Goal: Task Accomplishment & Management: Manage account settings

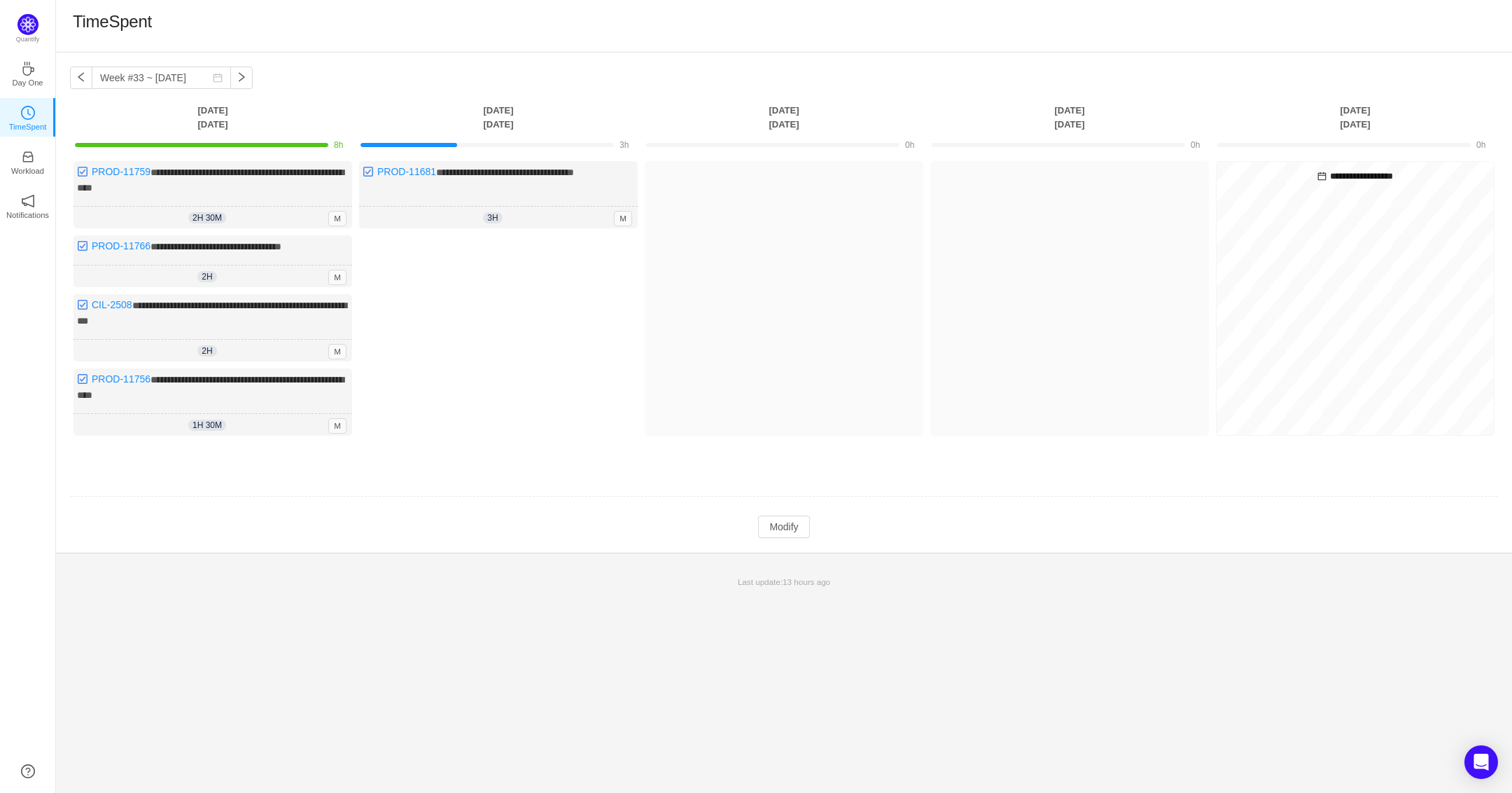
click at [294, 567] on div "Last update: 13 hours ago" at bounding box center [784, 582] width 1456 height 29
drag, startPoint x: 487, startPoint y: 359, endPoint x: 493, endPoint y: 356, distance: 6.7
click at [487, 359] on div "Log Time" at bounding box center [499, 339] width 279 height 207
click at [89, 80] on button "button" at bounding box center [81, 77] width 22 height 22
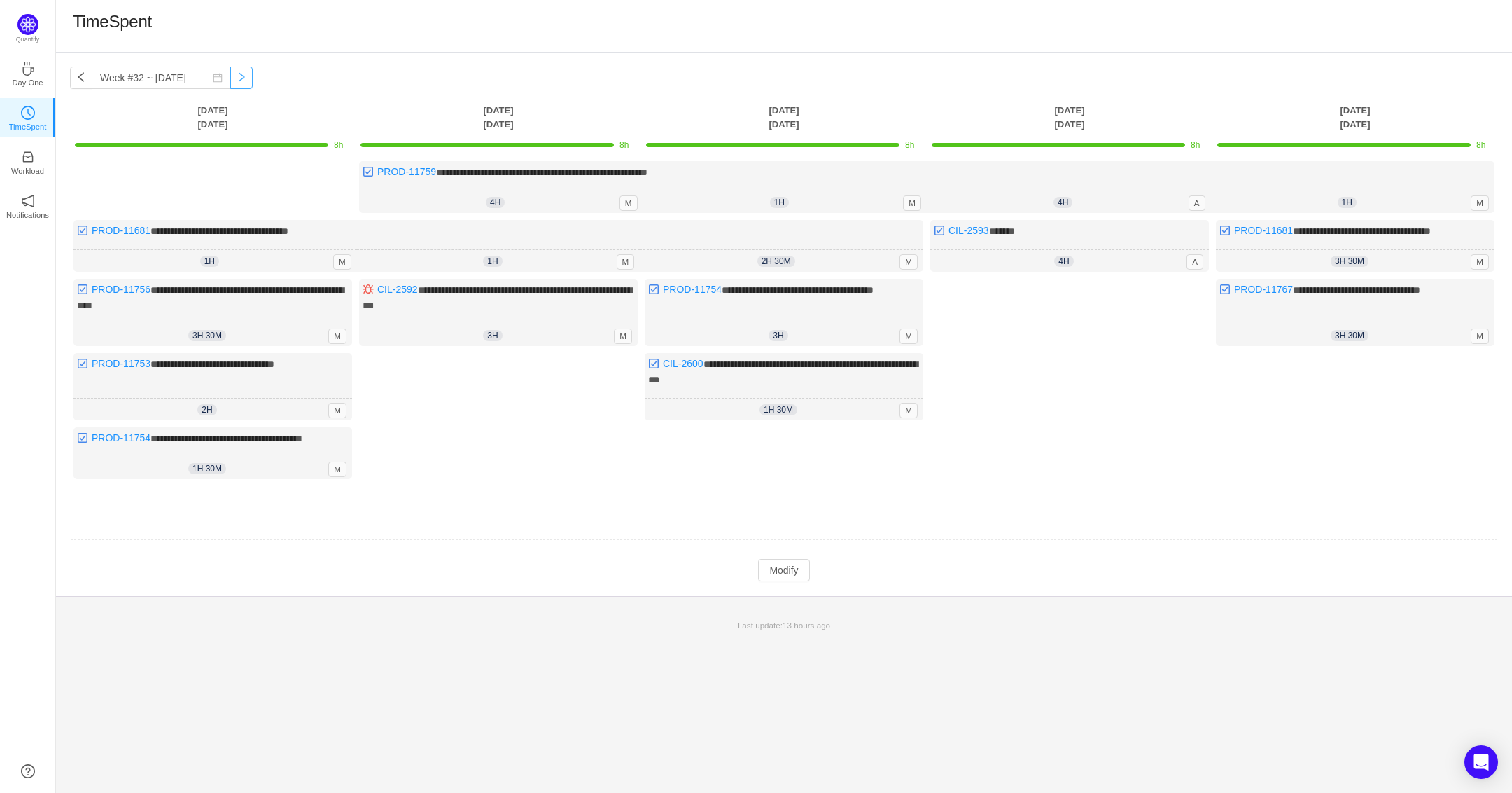
click at [233, 84] on button "button" at bounding box center [241, 77] width 22 height 22
type input "Week #33 ~ [DATE]"
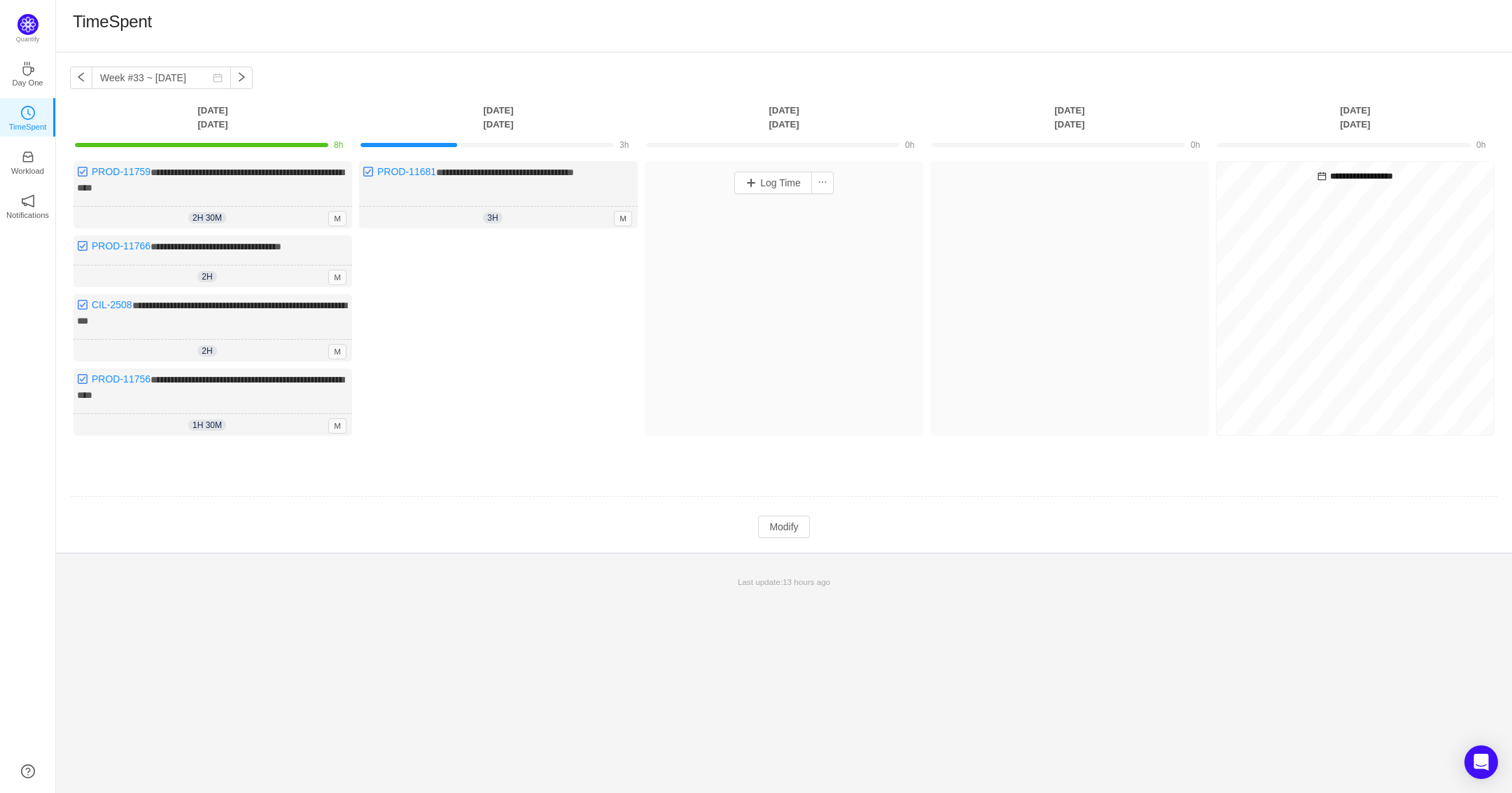
click at [689, 381] on div "Log Time" at bounding box center [784, 298] width 279 height 274
click at [630, 94] on div "**********" at bounding box center [784, 302] width 1456 height 500
click at [690, 654] on div "**********" at bounding box center [784, 422] width 1456 height 740
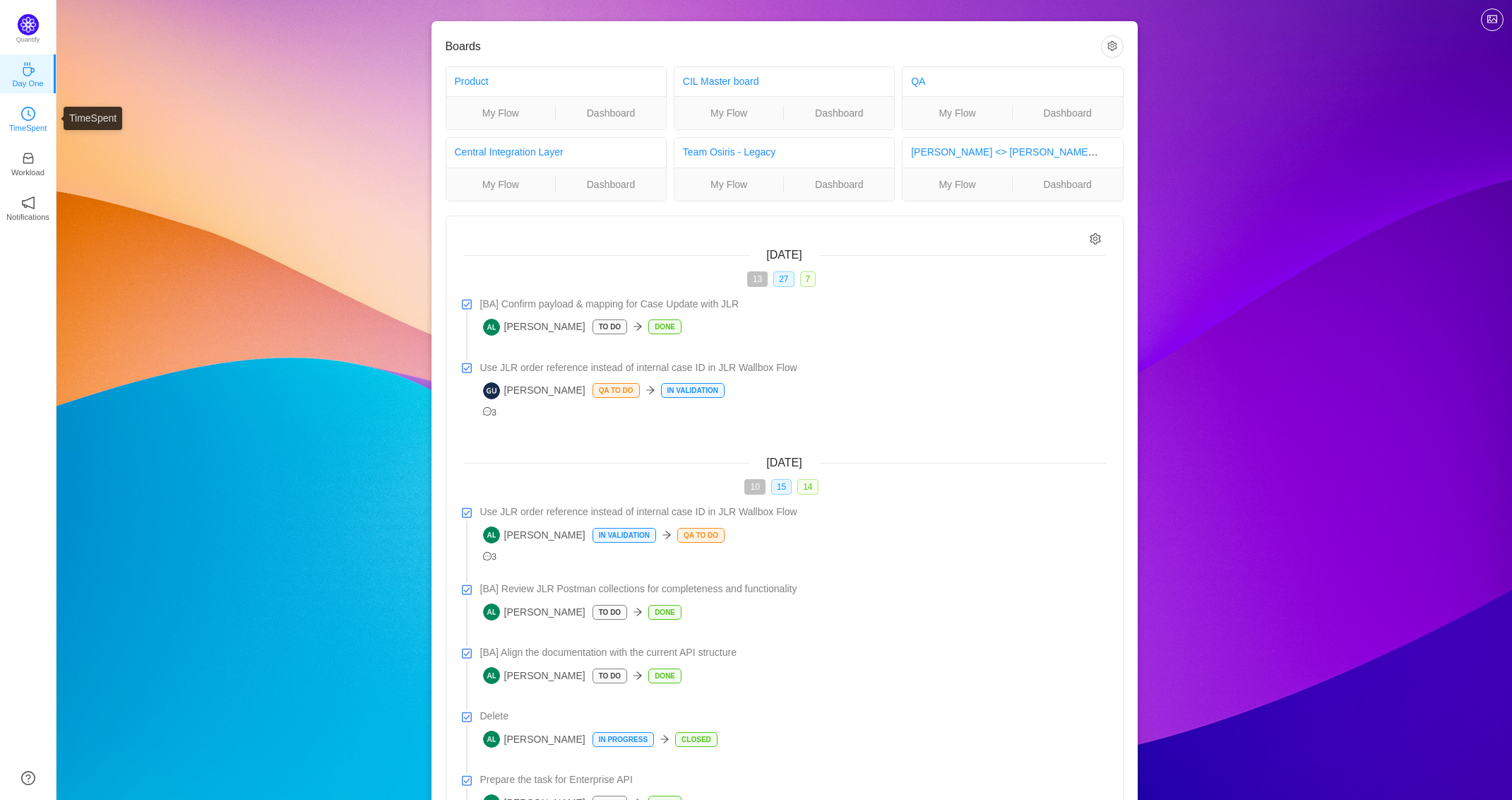
click at [32, 119] on icon "icon: clock-circle" at bounding box center [28, 114] width 14 height 14
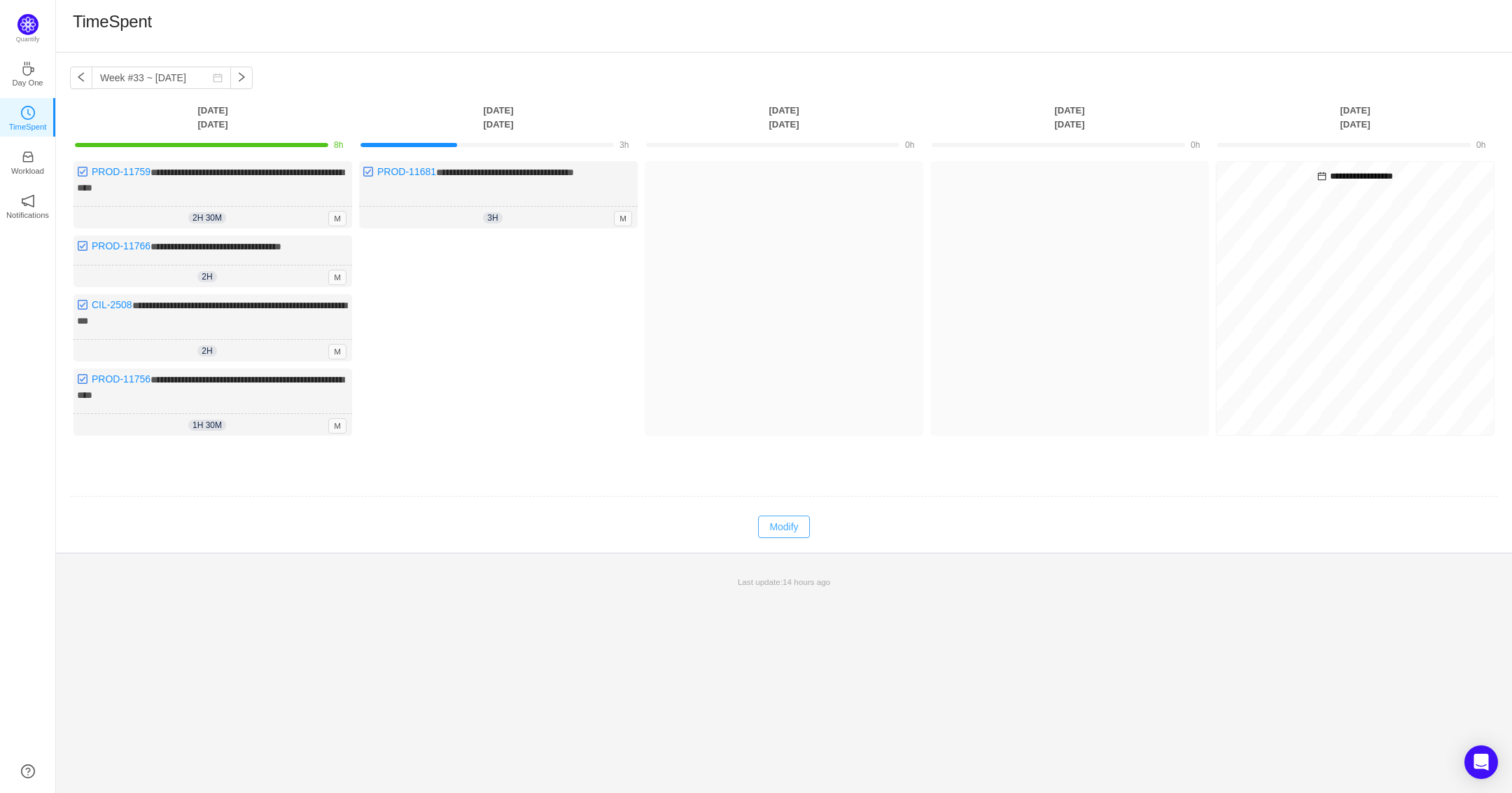
click at [792, 531] on button "Modify" at bounding box center [784, 527] width 51 height 22
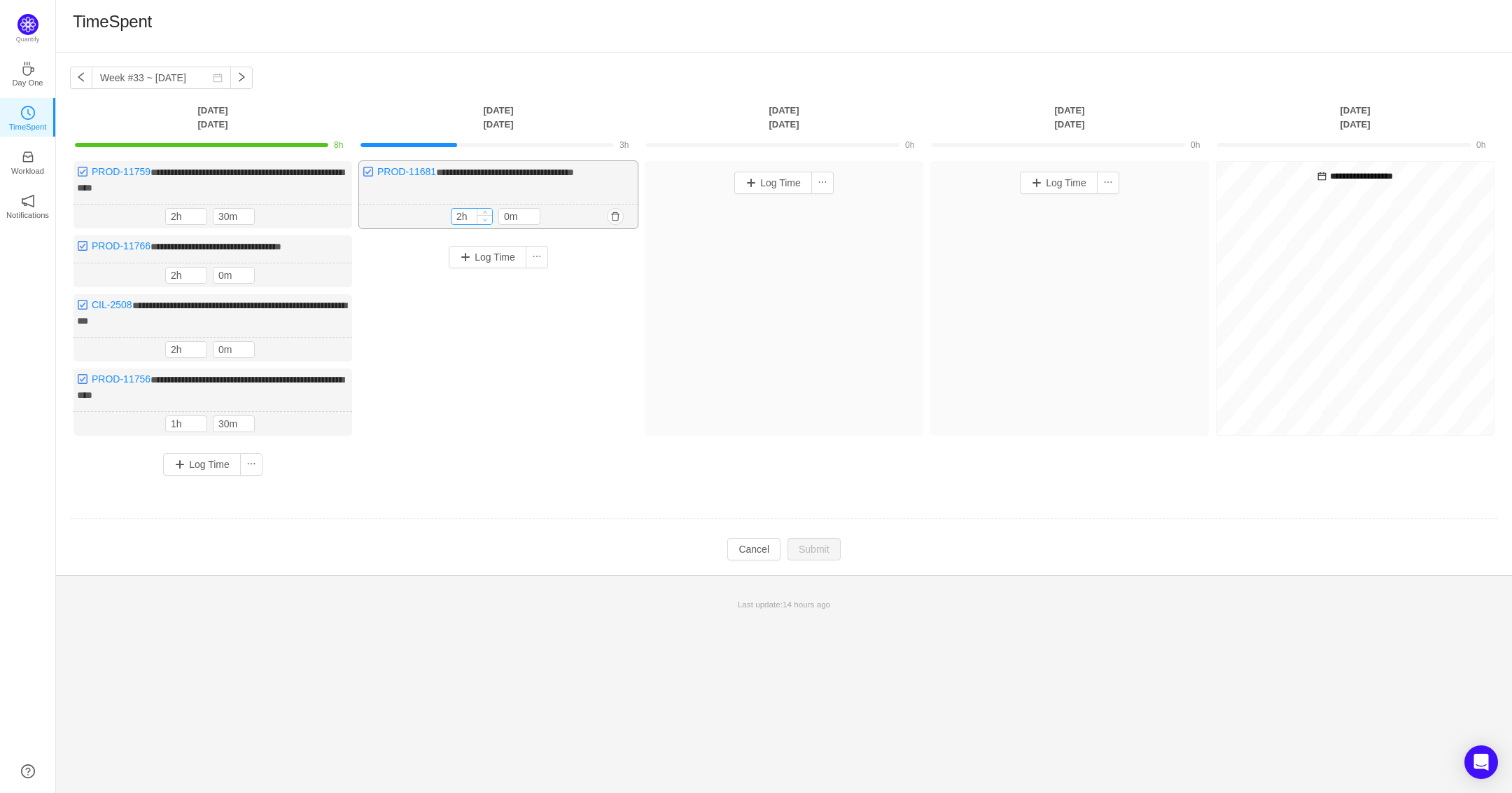
click at [483, 217] on icon "icon: down" at bounding box center [485, 219] width 5 height 5
type input "3h"
click at [487, 209] on span "Increase Value" at bounding box center [484, 212] width 14 height 9
click at [534, 212] on icon "icon: up" at bounding box center [533, 214] width 5 height 5
click at [534, 212] on icon "icon: up" at bounding box center [533, 213] width 5 height 5
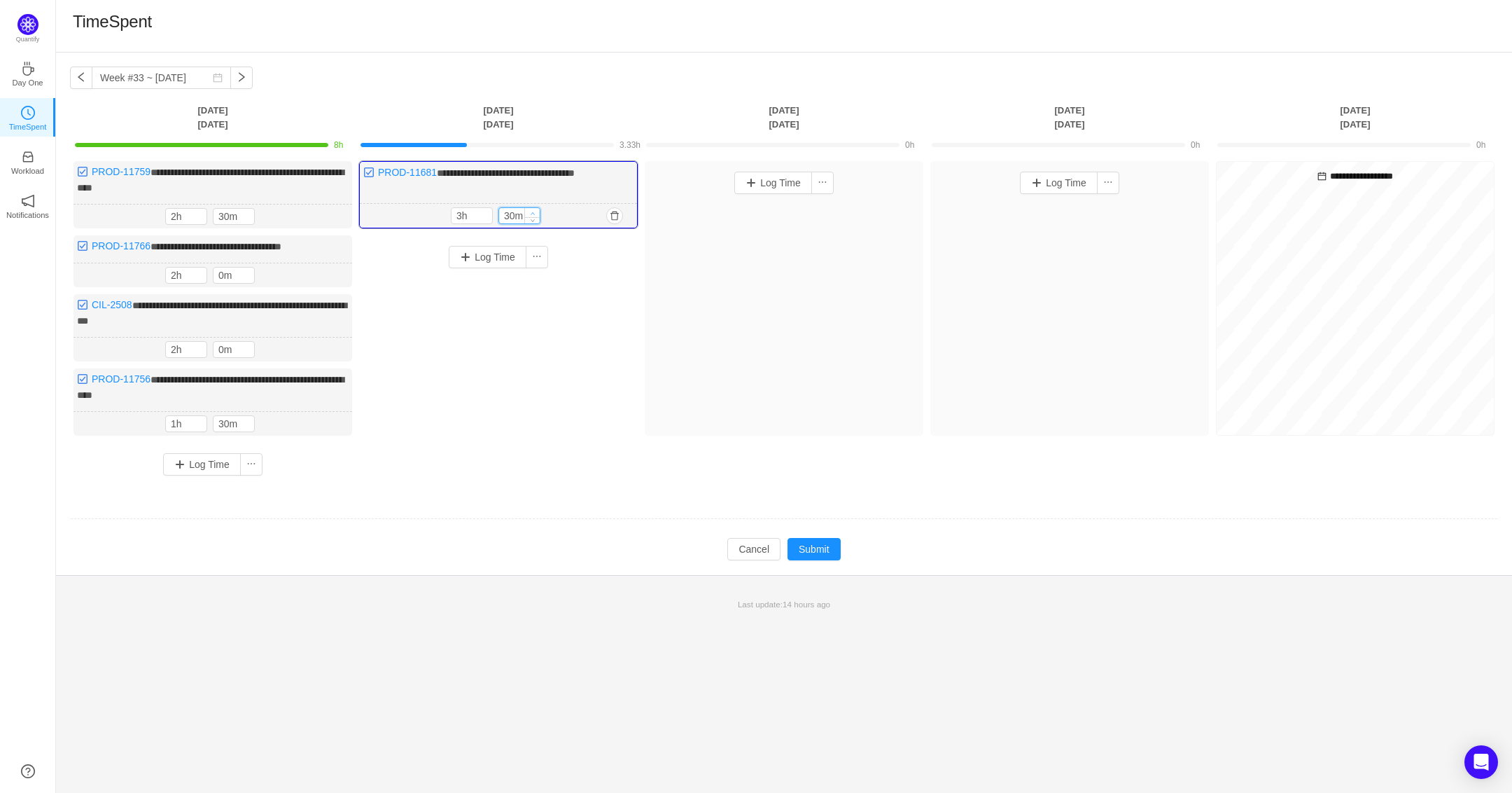
click at [534, 212] on icon "icon: up" at bounding box center [533, 213] width 5 height 5
click at [820, 551] on button "Submit" at bounding box center [813, 549] width 53 height 22
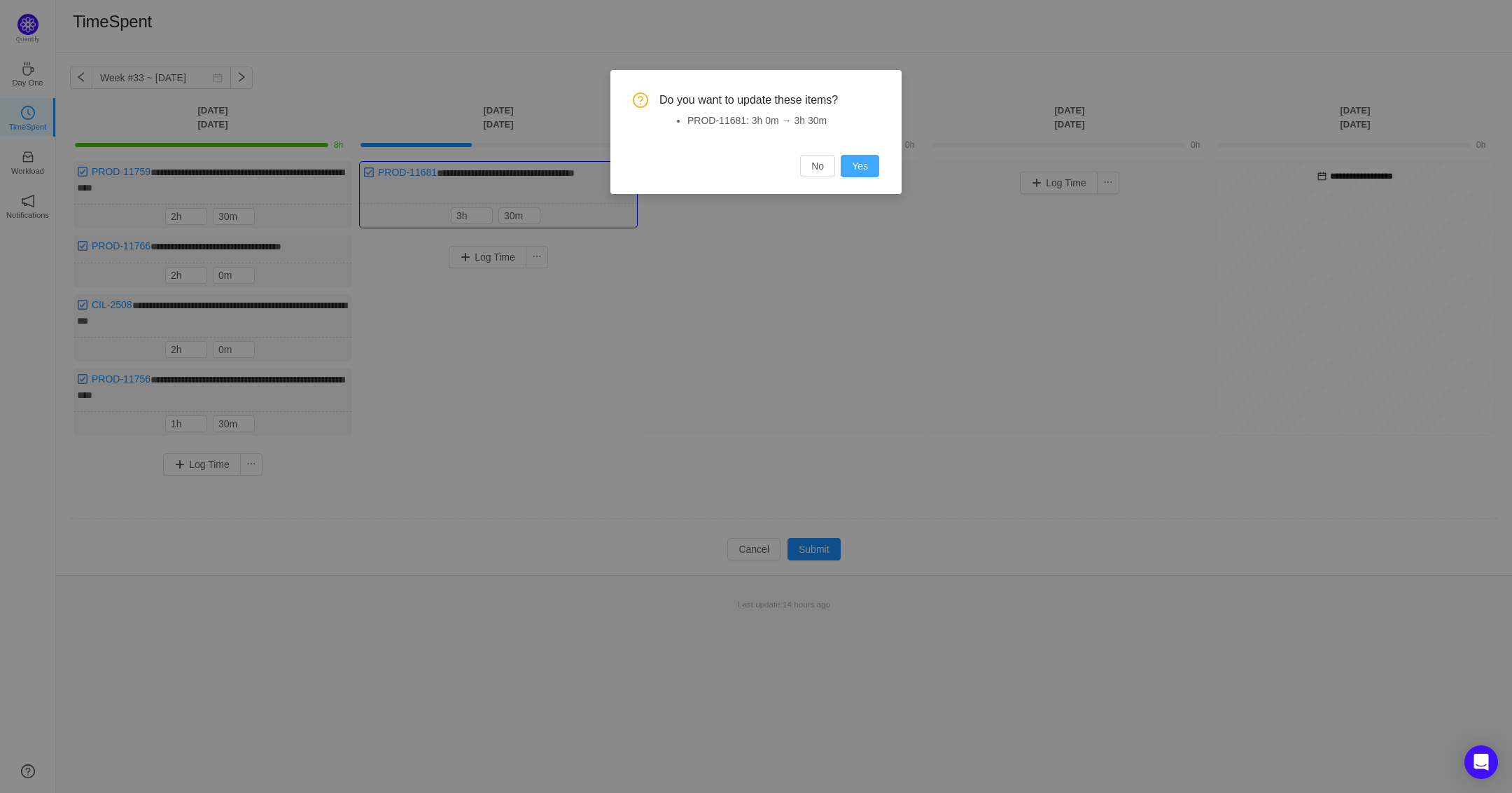
click at [869, 174] on button "Yes" at bounding box center [860, 166] width 38 height 22
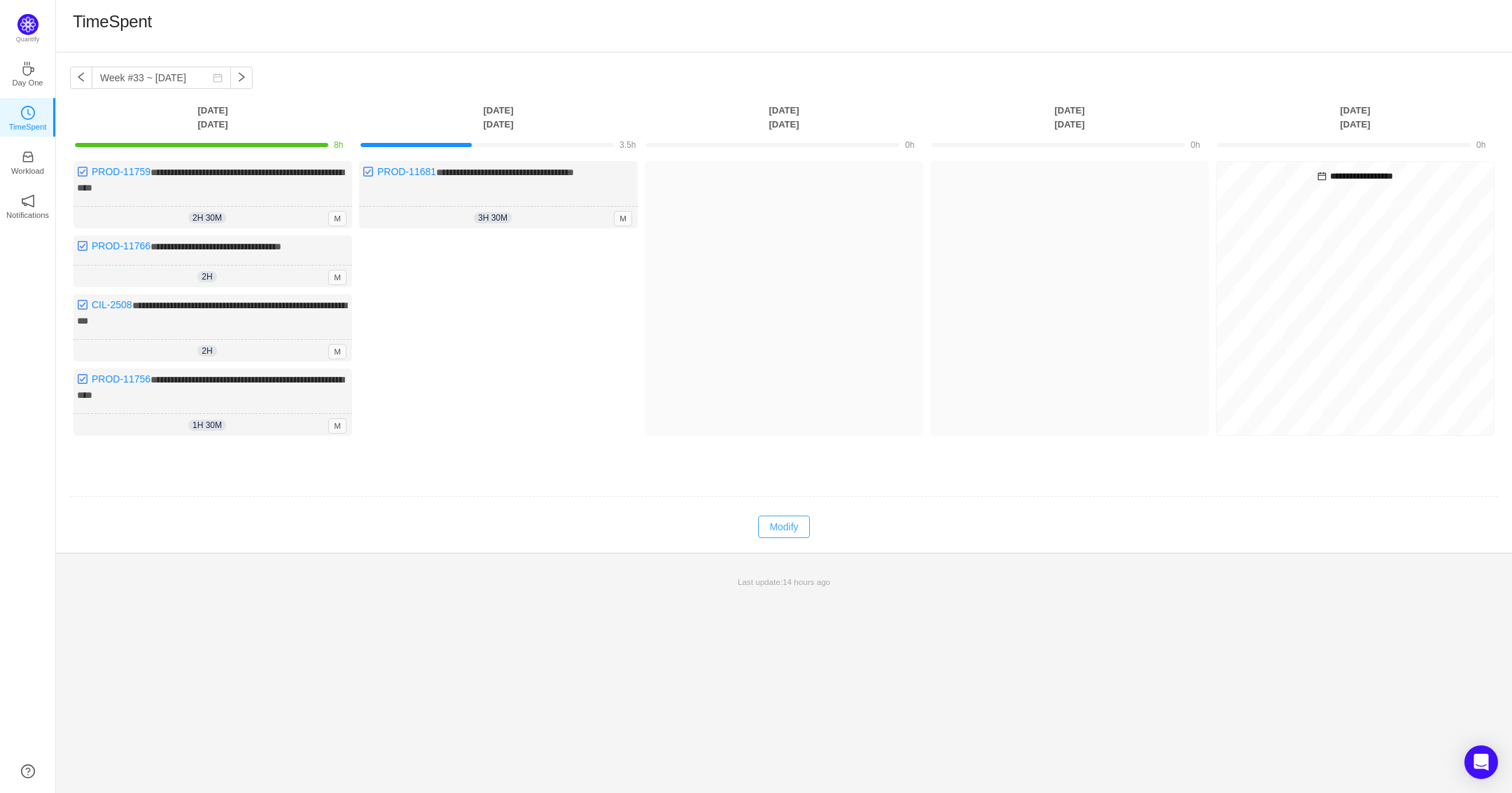
click at [797, 523] on button "Modify" at bounding box center [784, 527] width 51 height 22
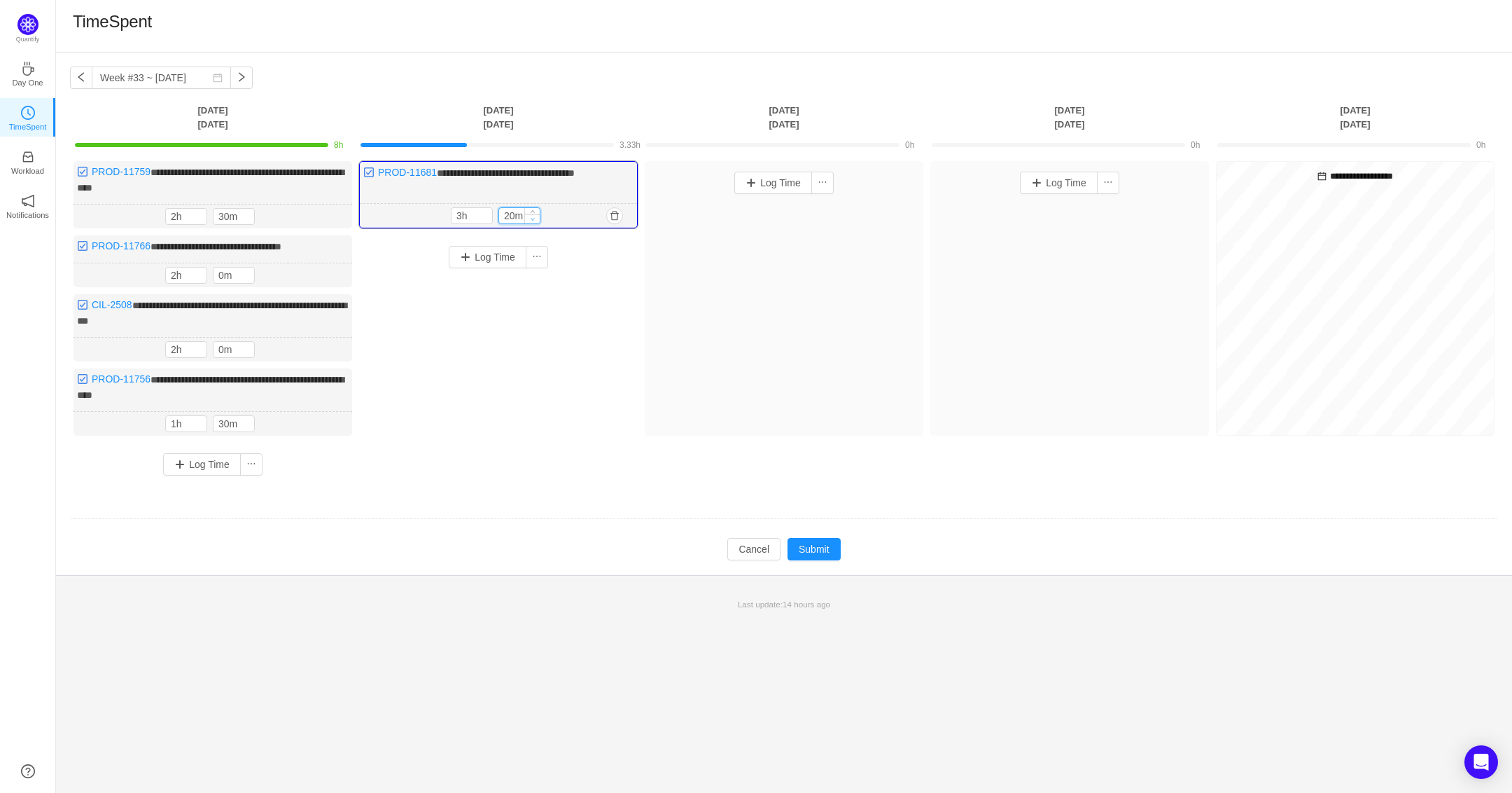
click at [534, 217] on icon "icon: down" at bounding box center [533, 218] width 5 height 5
type input "0m"
click at [534, 217] on icon "icon: down" at bounding box center [533, 218] width 5 height 5
click at [805, 540] on button "Submit" at bounding box center [813, 549] width 53 height 22
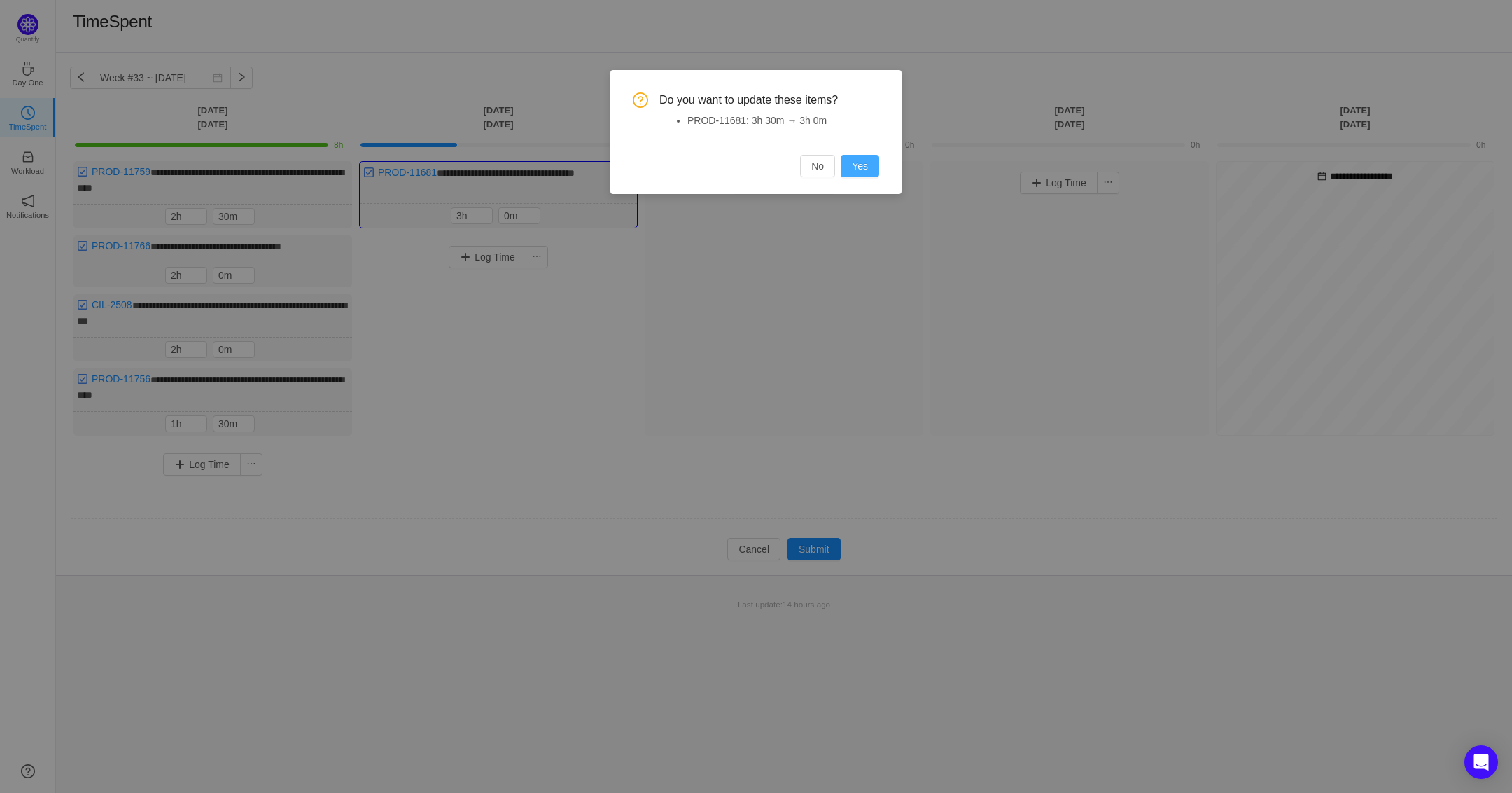
click at [862, 166] on button "Yes" at bounding box center [860, 166] width 38 height 22
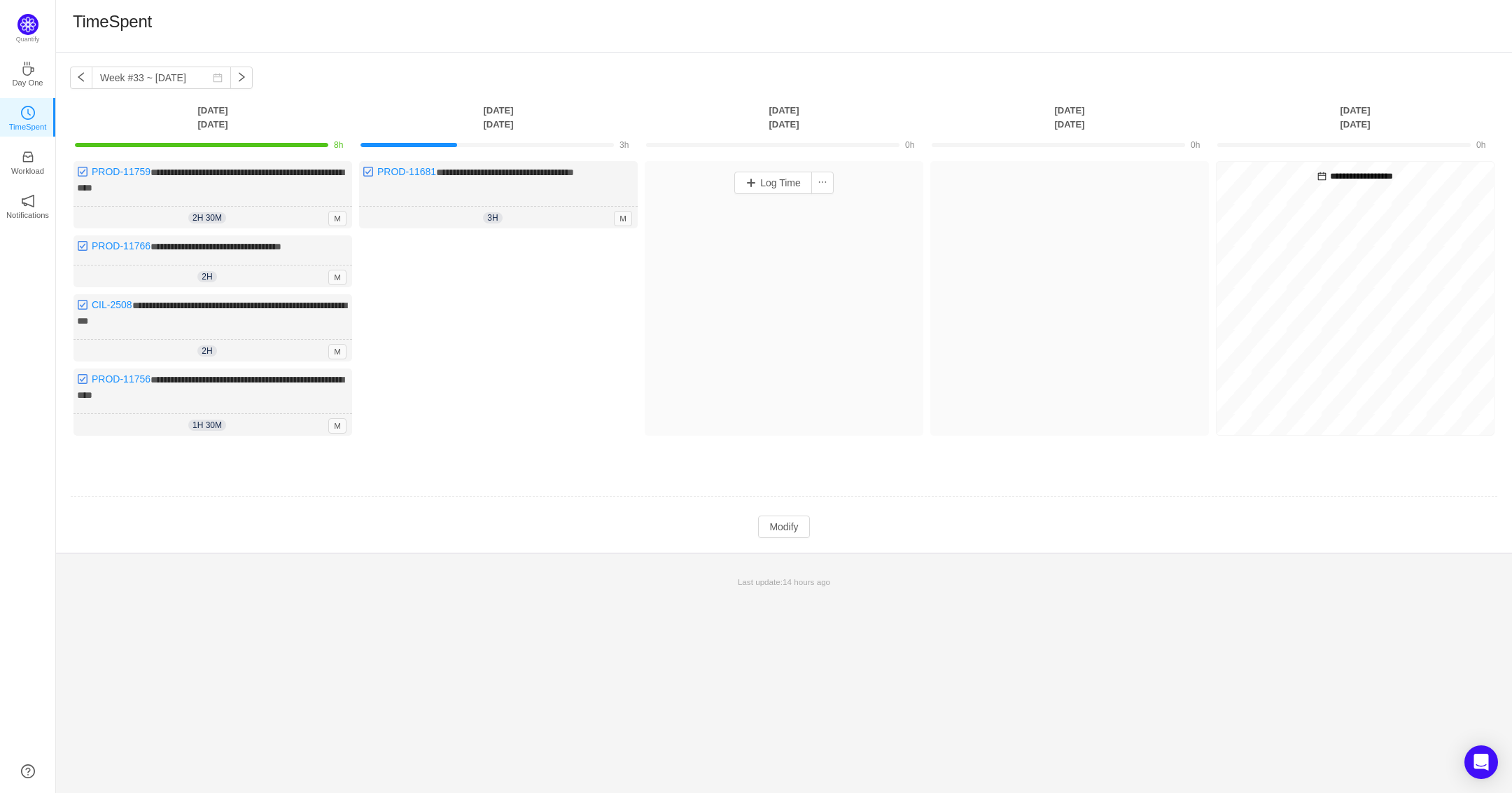
click at [715, 257] on div "Log Time" at bounding box center [784, 298] width 279 height 274
click at [805, 530] on button "Modify" at bounding box center [784, 527] width 51 height 22
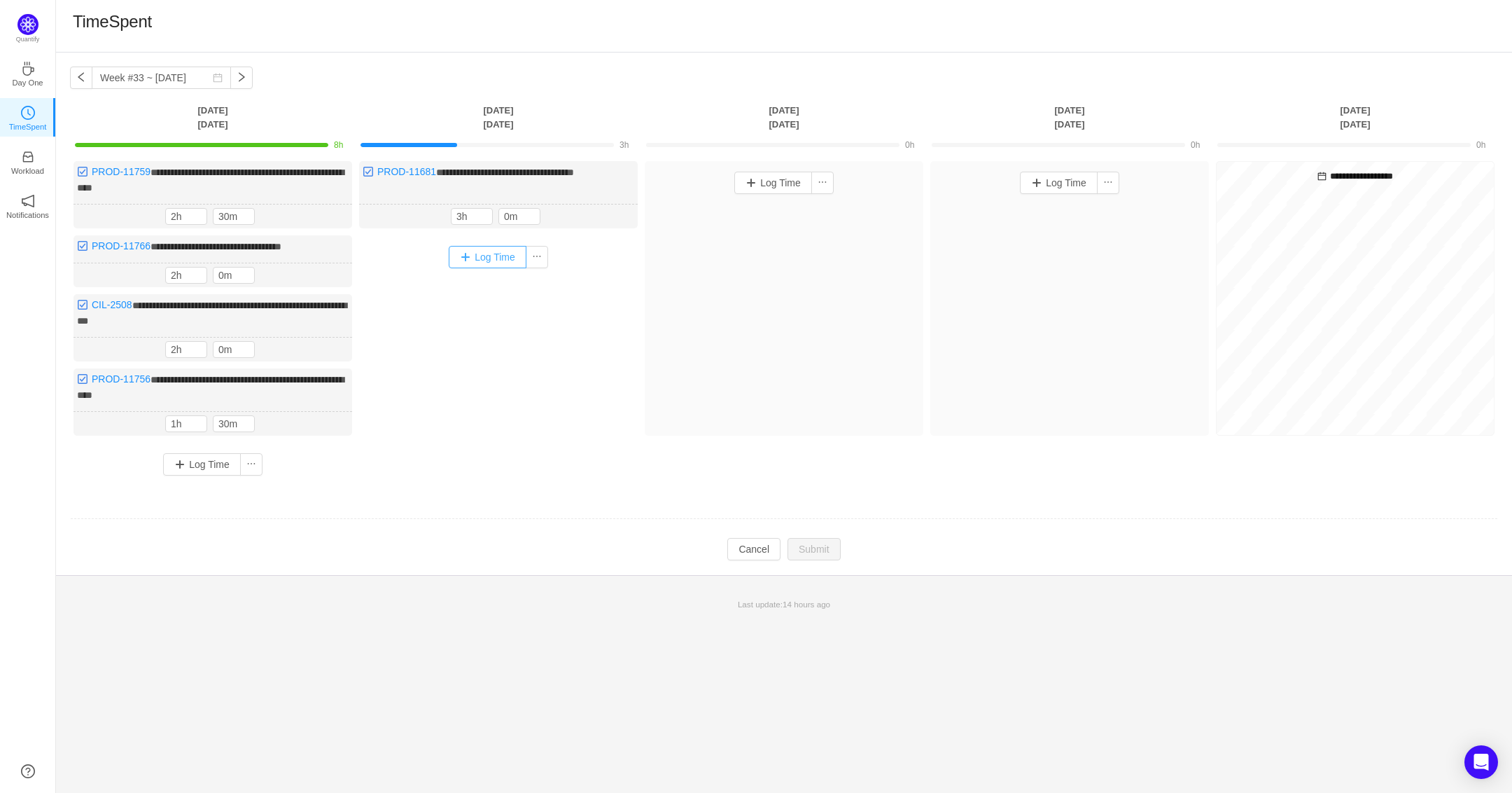
click at [492, 255] on button "Log Time" at bounding box center [488, 257] width 78 height 22
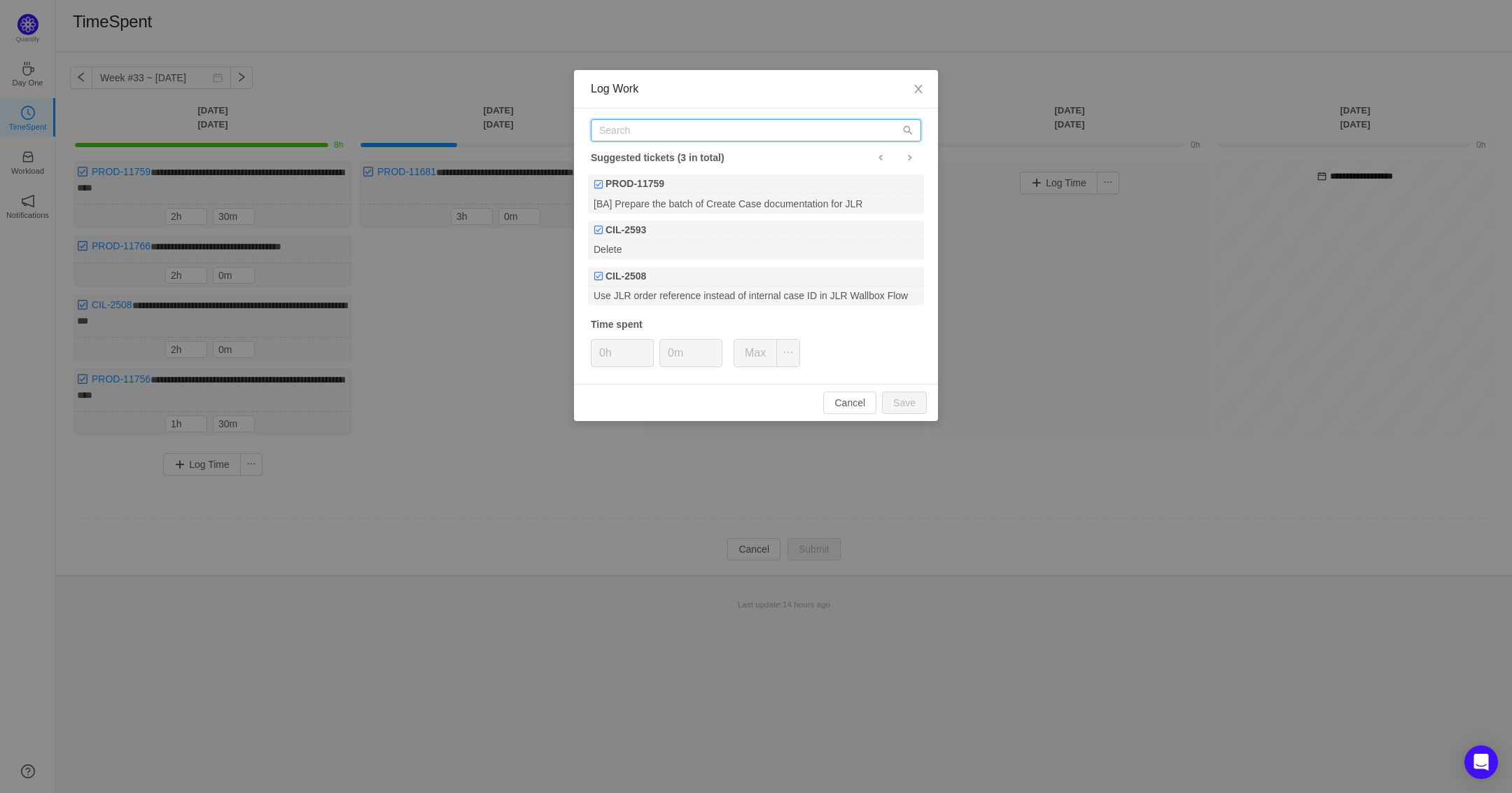
click at [712, 120] on input "text" at bounding box center [756, 130] width 331 height 22
click at [704, 188] on div "PROD-11759" at bounding box center [756, 184] width 336 height 20
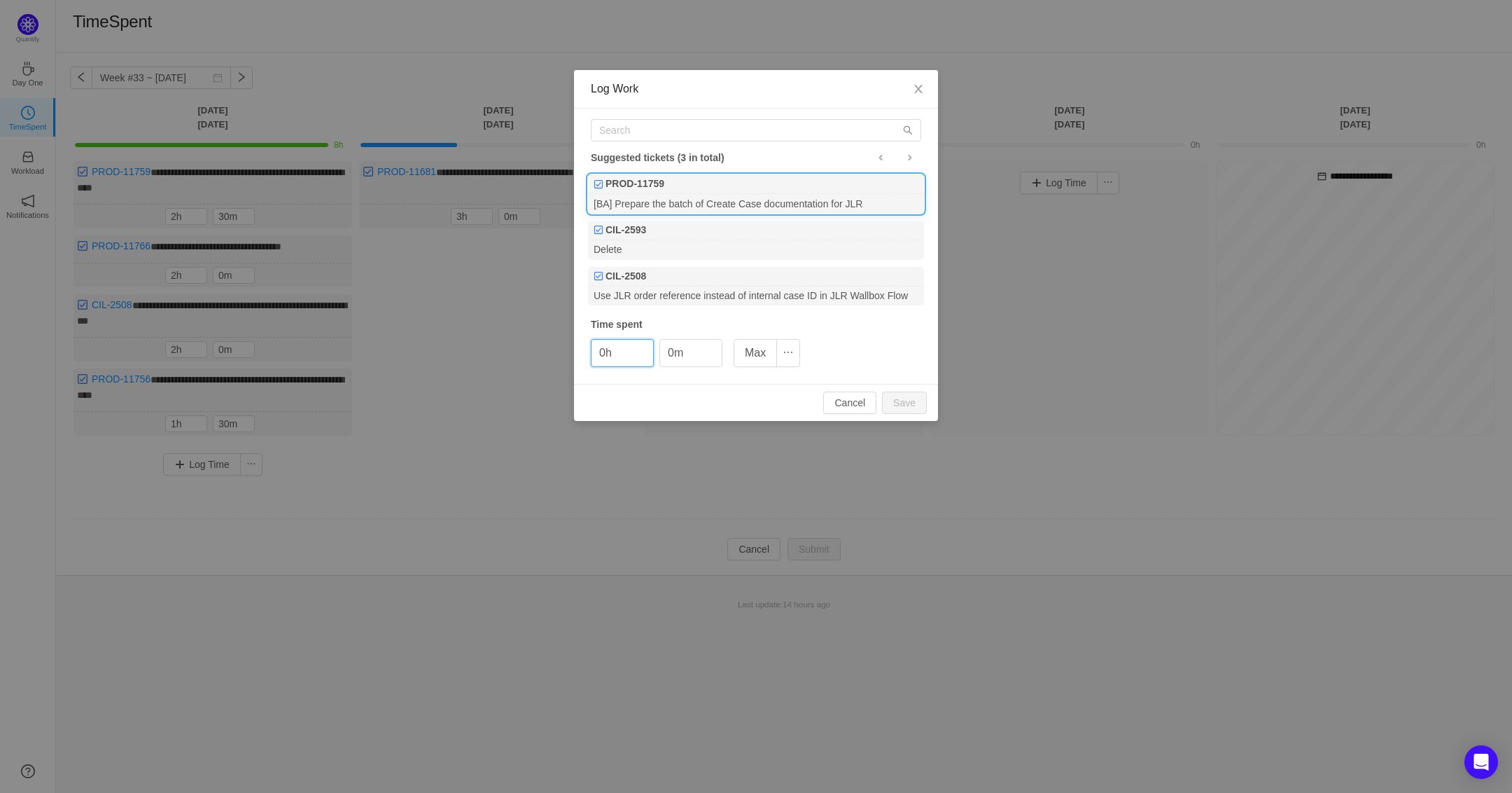
click at [648, 330] on div "Time spent" at bounding box center [756, 324] width 331 height 14
click at [651, 344] on span "Increase Value" at bounding box center [645, 347] width 14 height 16
click at [867, 406] on button "Cancel" at bounding box center [849, 402] width 53 height 22
type input "0h"
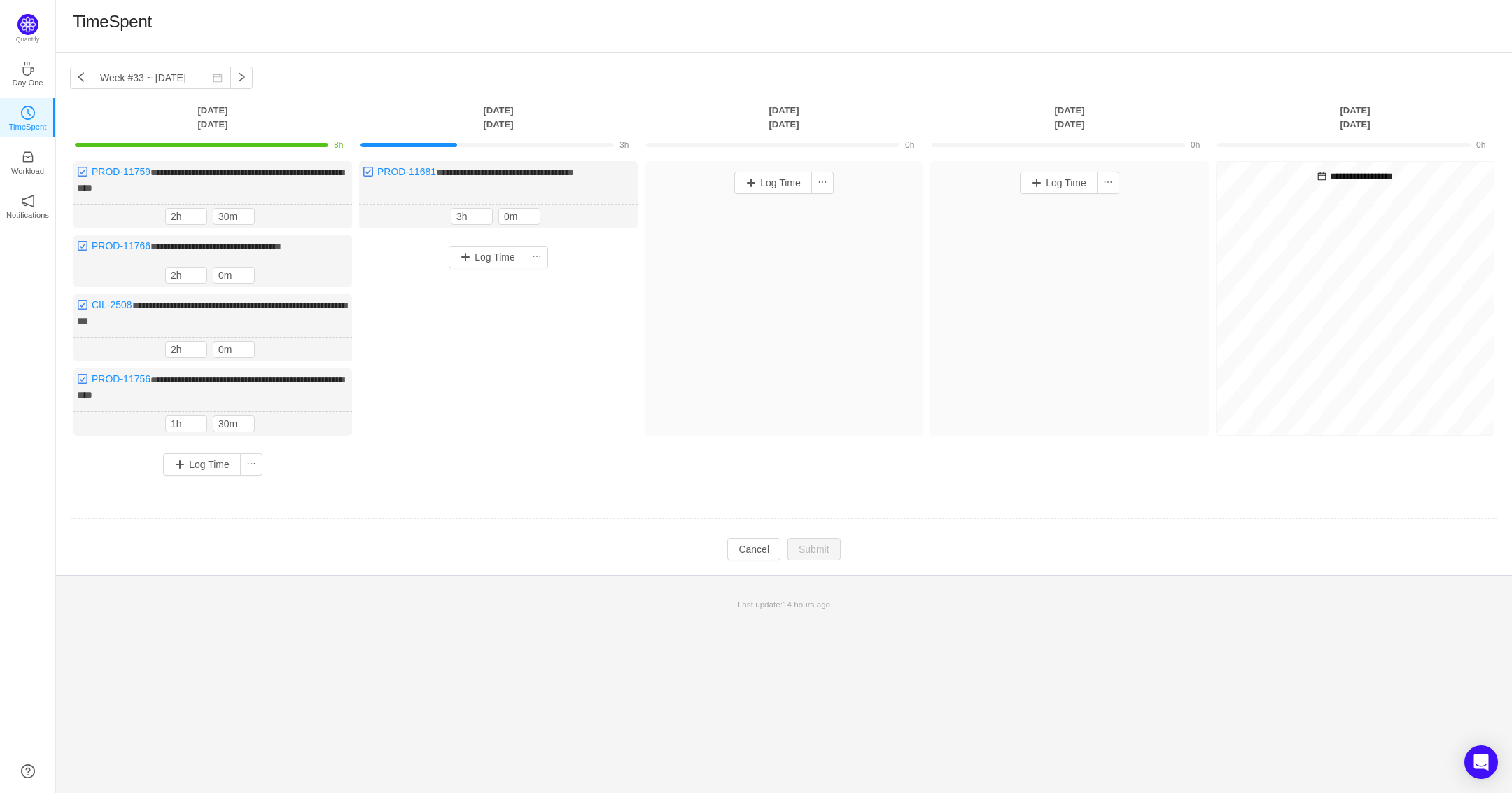
click at [592, 413] on div "Log Time" at bounding box center [499, 341] width 279 height 213
click at [753, 540] on button "Cancel" at bounding box center [754, 549] width 53 height 22
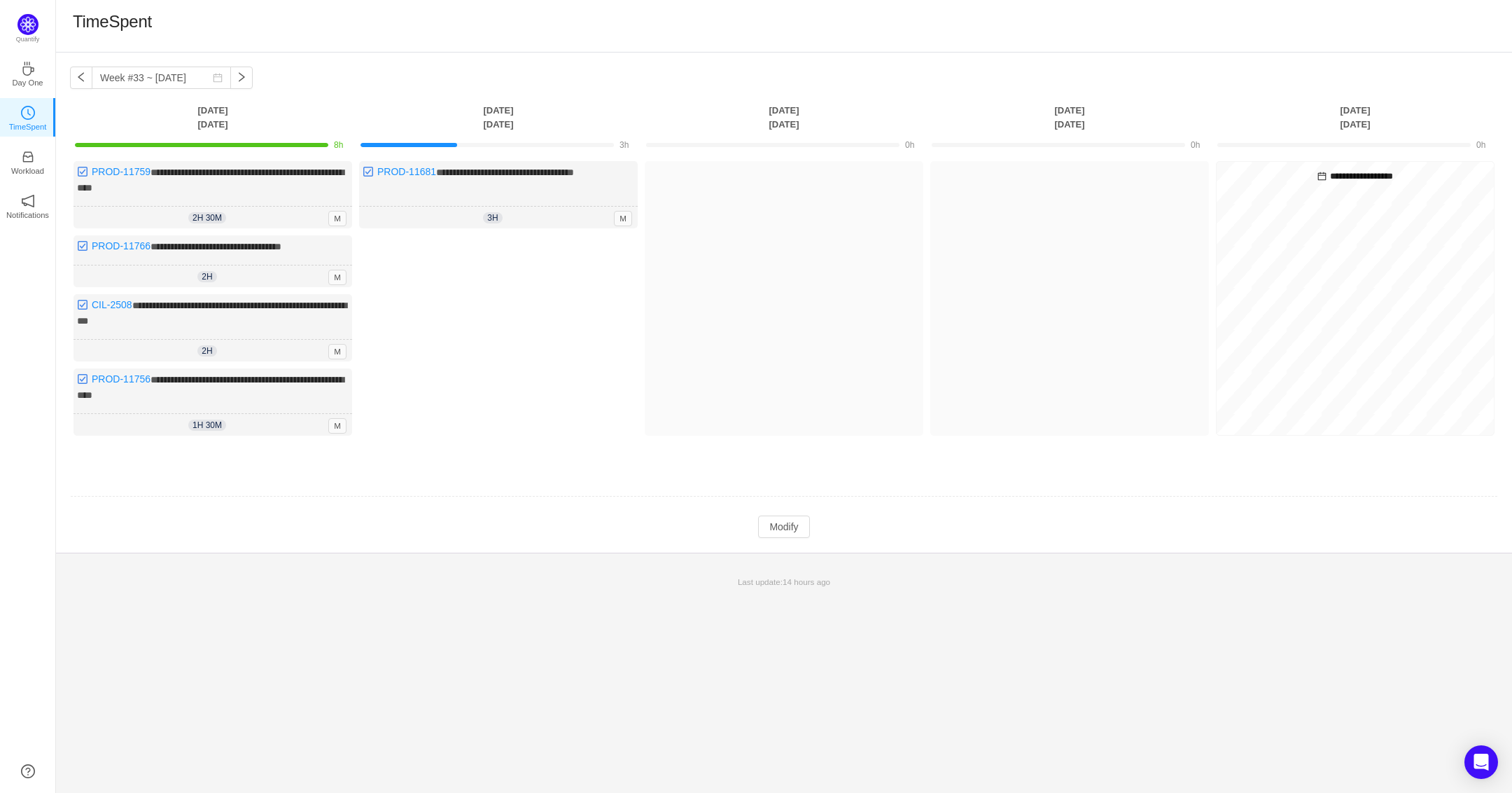
drag, startPoint x: 130, startPoint y: 95, endPoint x: 93, endPoint y: 93, distance: 37.1
click at [102, 91] on div "**********" at bounding box center [784, 302] width 1456 height 500
drag, startPoint x: 89, startPoint y: 95, endPoint x: 1367, endPoint y: 115, distance: 1278.2
click at [1358, 151] on div "**********" at bounding box center [784, 302] width 1456 height 500
click at [1393, 49] on div "TimeSpent" at bounding box center [784, 26] width 1456 height 53
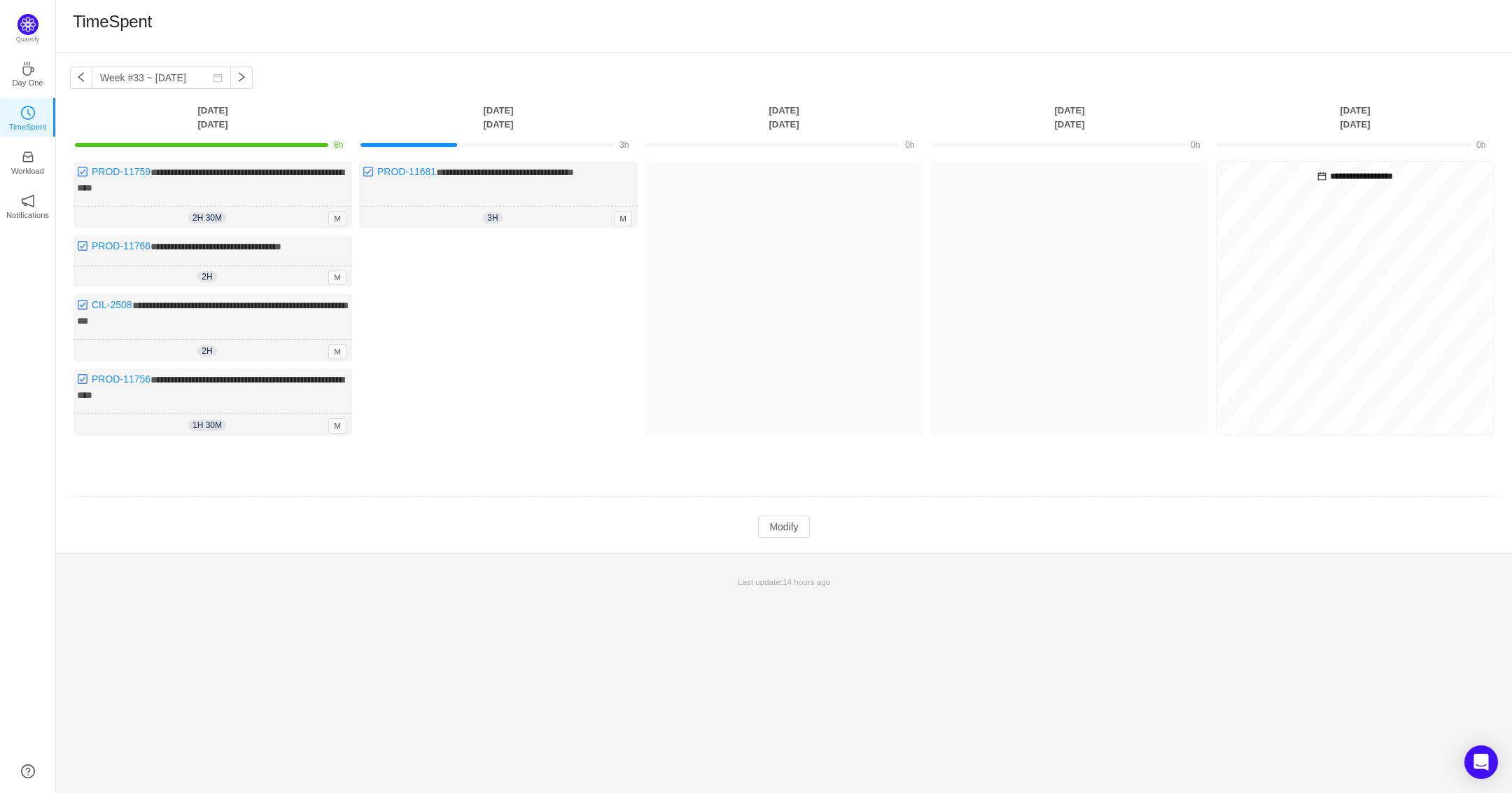
click at [519, 49] on div "TimeSpent" at bounding box center [784, 26] width 1456 height 53
click at [26, 161] on icon "icon: inbox" at bounding box center [27, 157] width 10 height 10
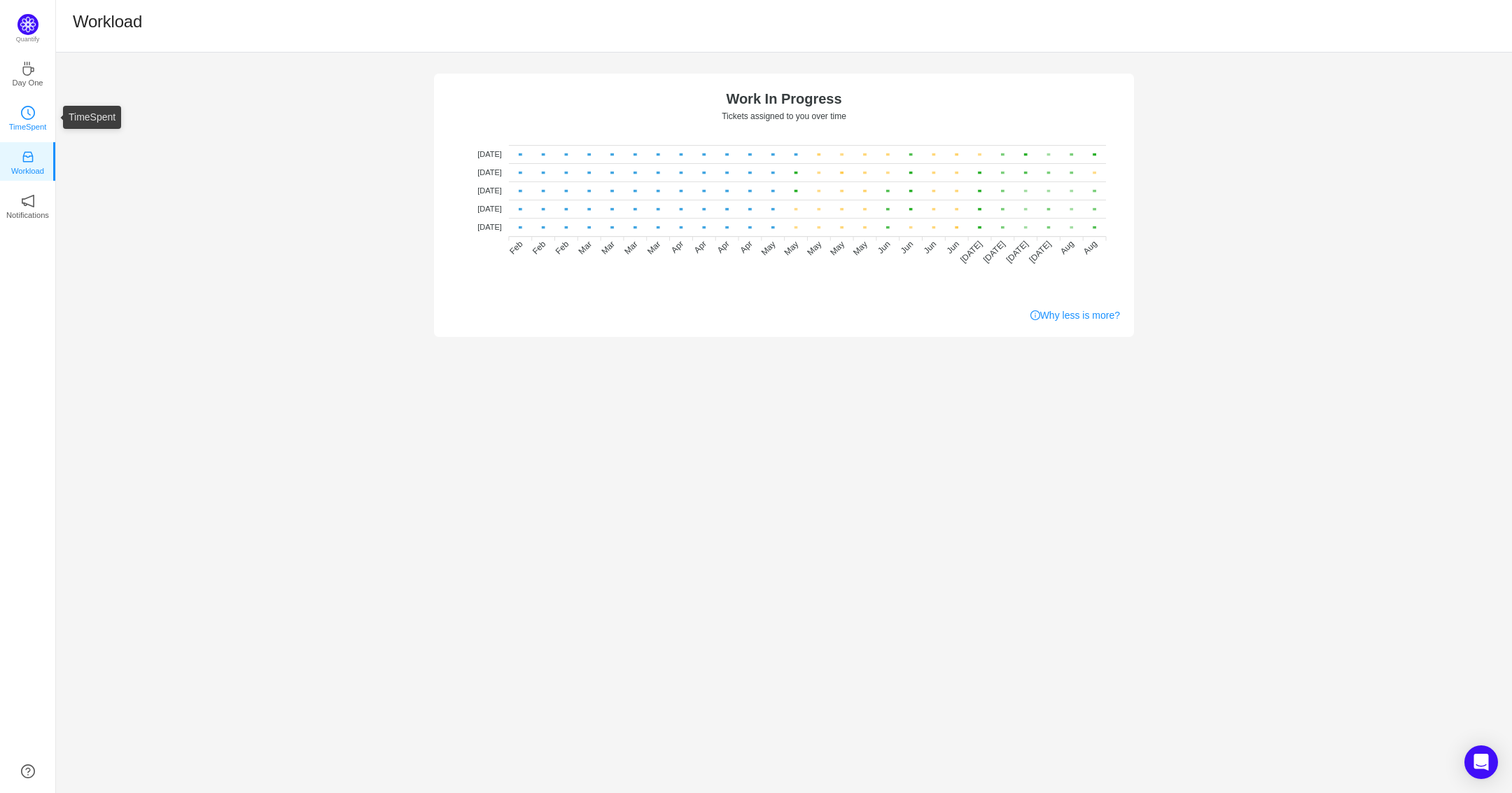
click at [21, 113] on link "TimeSpent" at bounding box center [28, 117] width 14 height 14
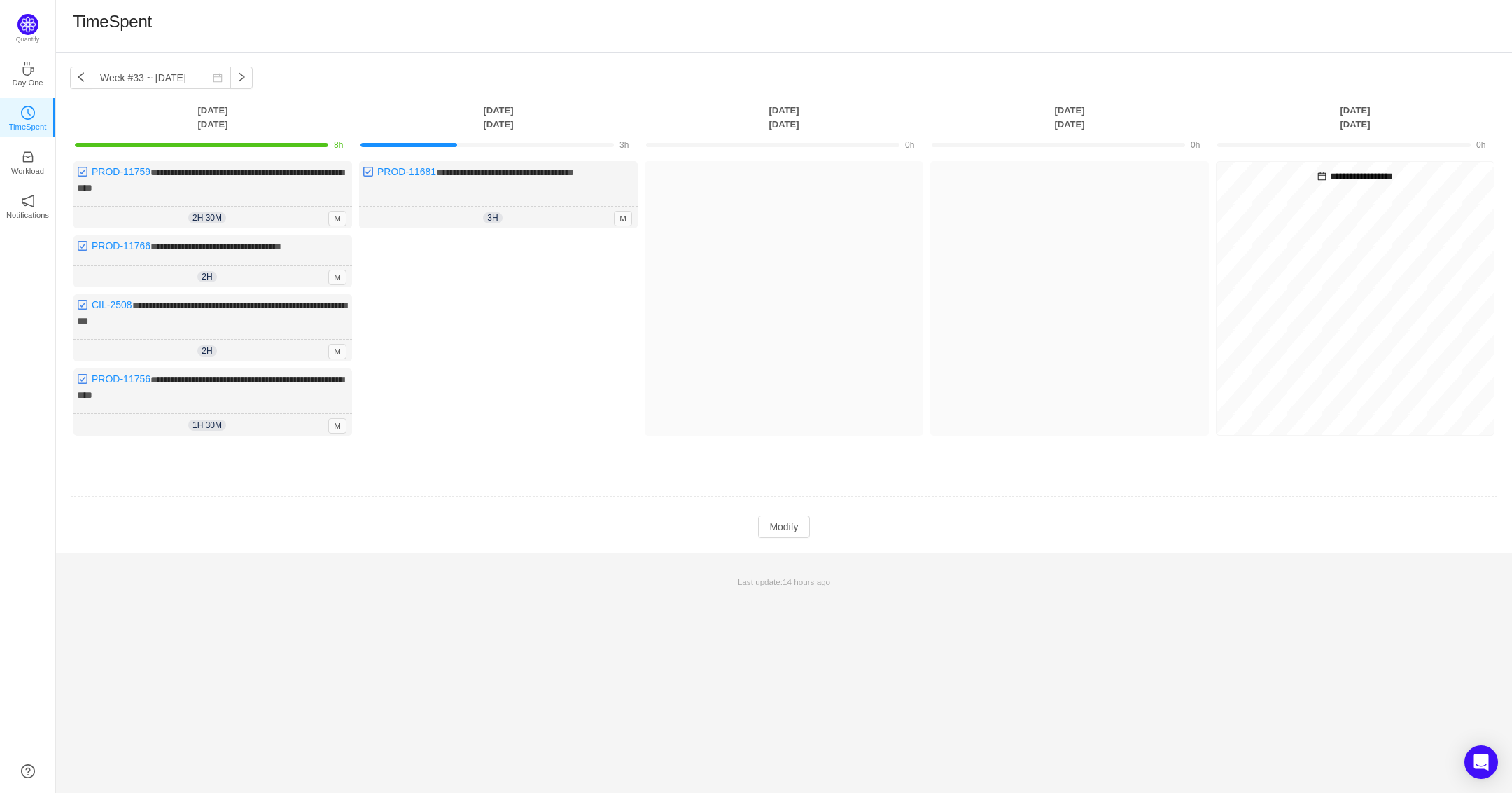
click at [406, 78] on div "**********" at bounding box center [784, 302] width 1456 height 500
click at [554, 271] on div "Log Time" at bounding box center [499, 339] width 279 height 207
